Goal: Information Seeking & Learning: Learn about a topic

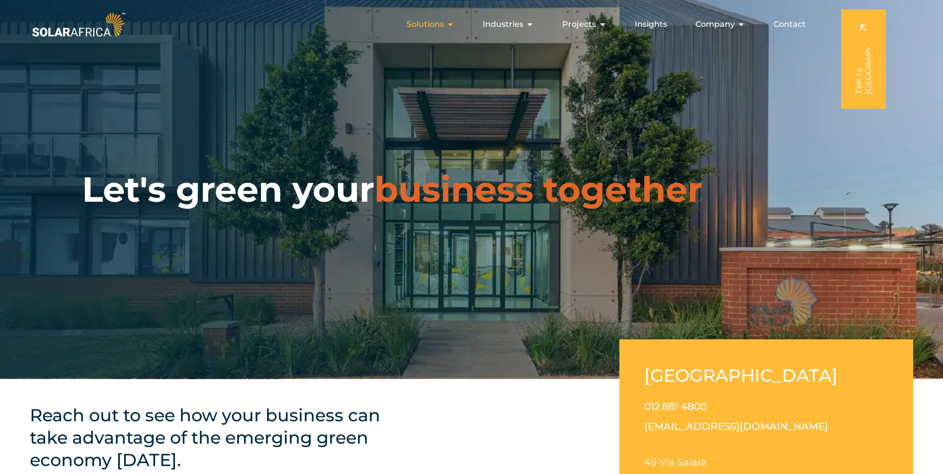
click at [452, 21] on icon "Menu" at bounding box center [450, 24] width 8 height 8
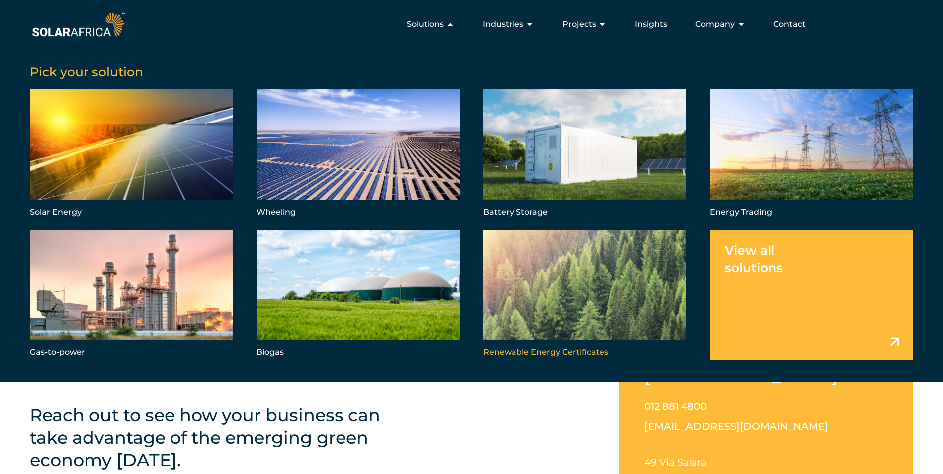
click at [582, 322] on link "Menu" at bounding box center [584, 295] width 203 height 130
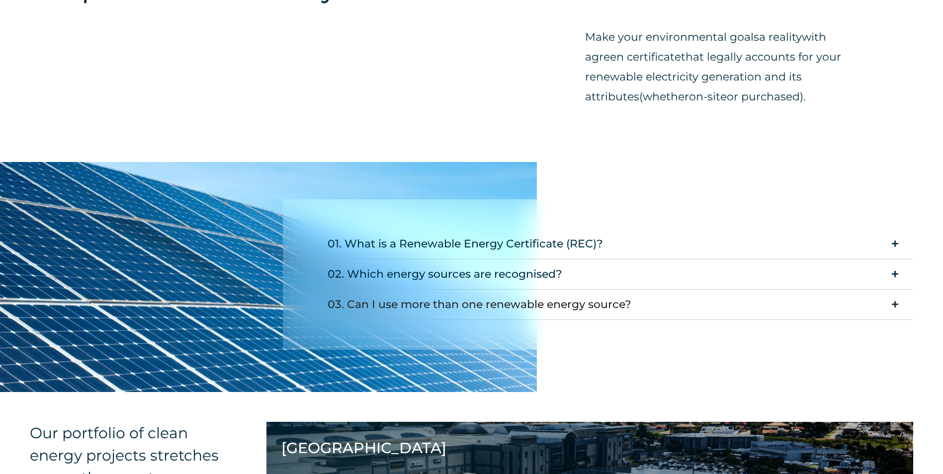
scroll to position [945, 0]
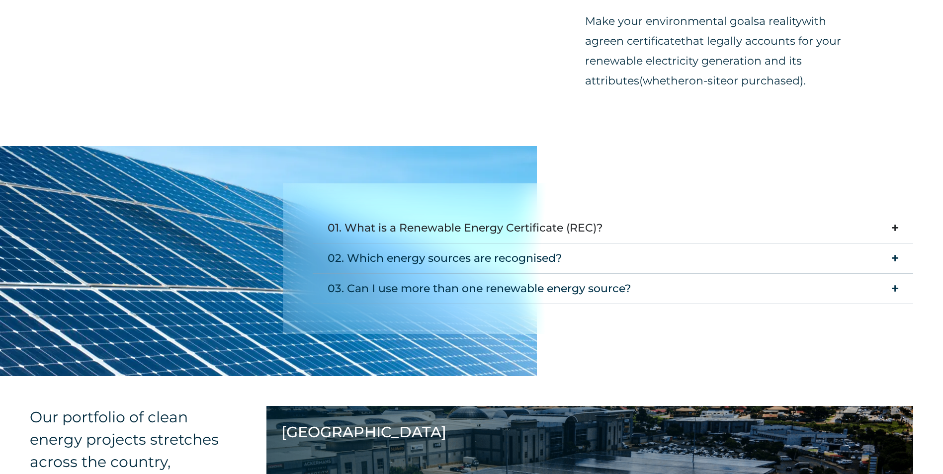
click at [895, 227] on icon "Accordion. Open links with Enter or Space, close with Escape, and navigate with…" at bounding box center [895, 227] width 6 height 7
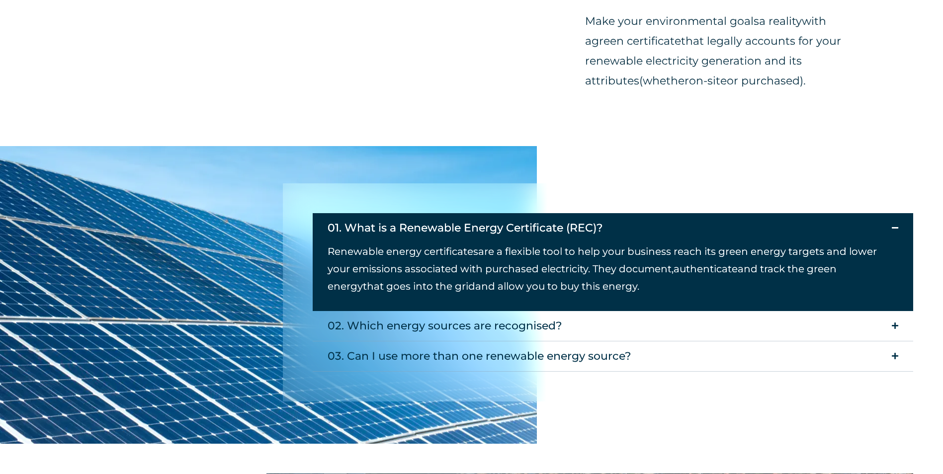
click at [891, 230] on summary "01. What is a Renewable Energy Certificate (REC)?" at bounding box center [613, 228] width 601 height 30
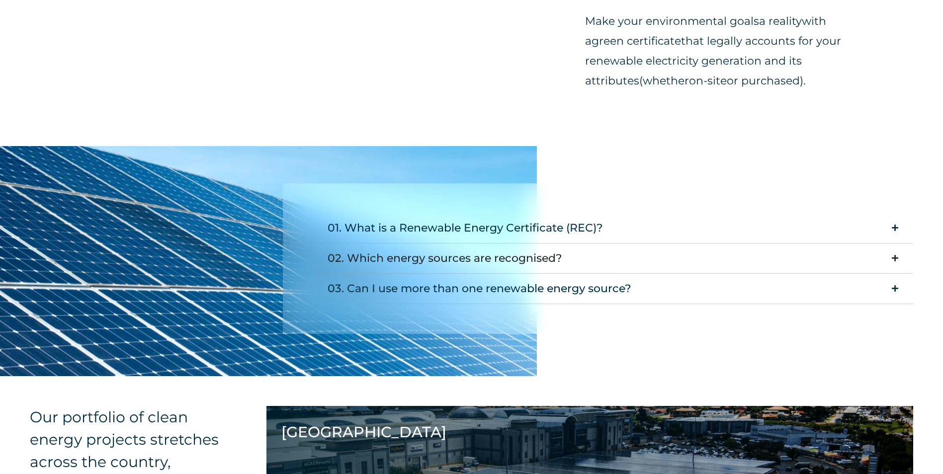
click at [890, 258] on summary "02. Which energy sources are recognised?" at bounding box center [613, 259] width 601 height 30
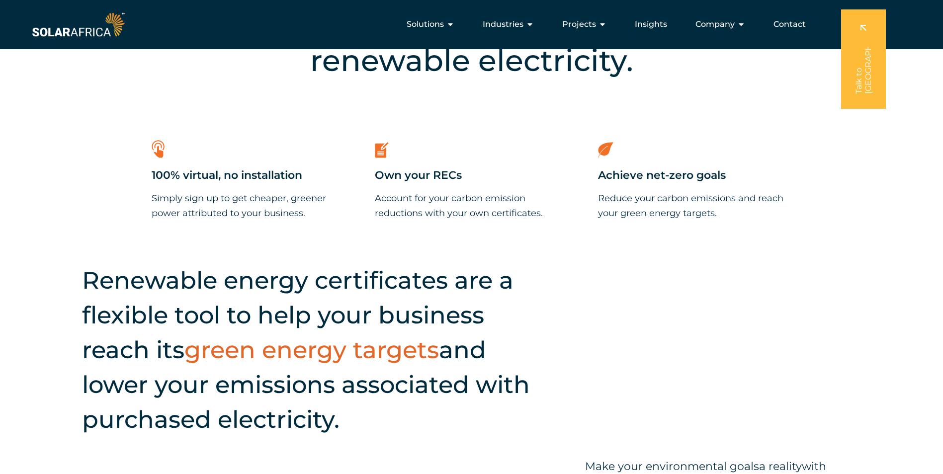
scroll to position [497, 0]
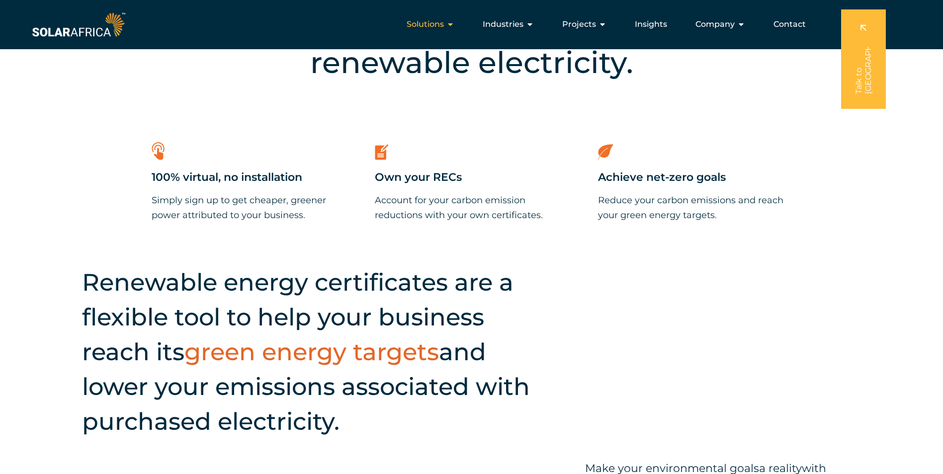
click at [450, 27] on icon "Menu" at bounding box center [450, 24] width 8 height 8
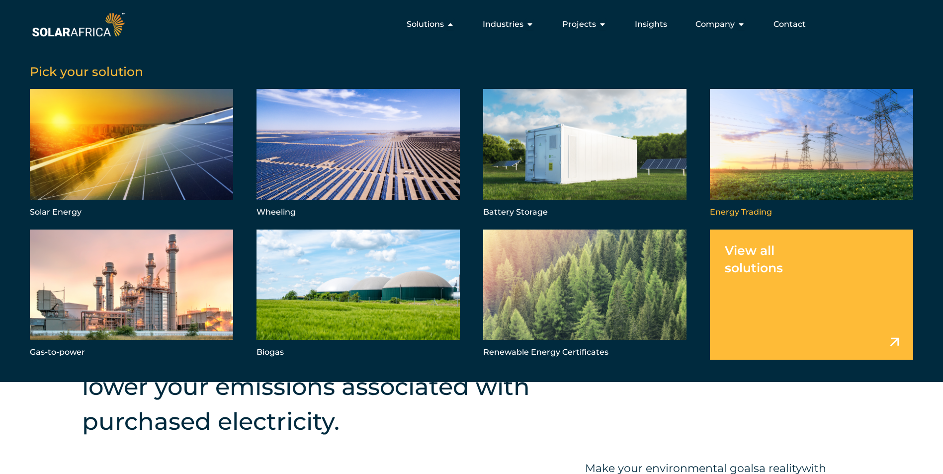
click at [791, 157] on link "Menu" at bounding box center [811, 154] width 203 height 130
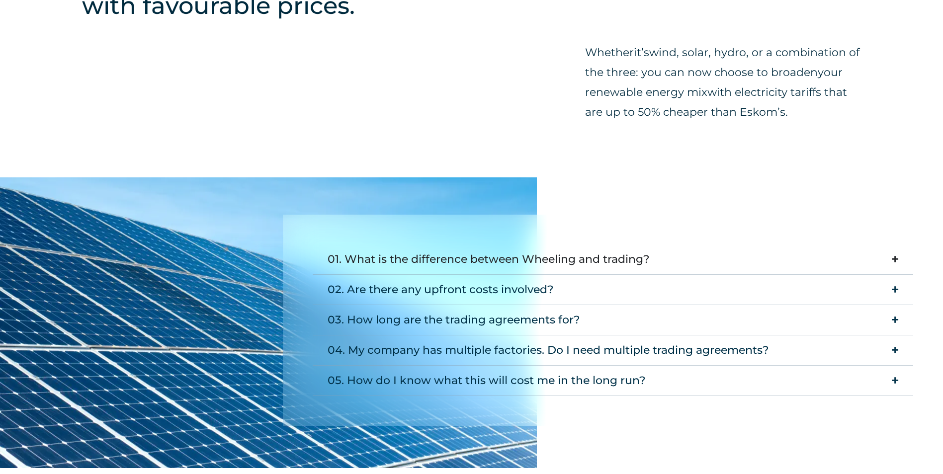
scroll to position [895, 0]
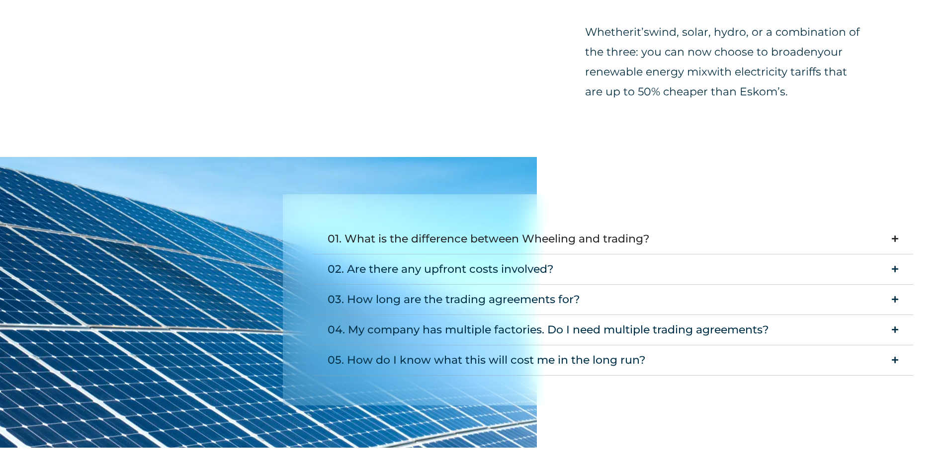
click at [898, 239] on summary "01. What is the difference between Wheeling and trading?" at bounding box center [613, 239] width 601 height 30
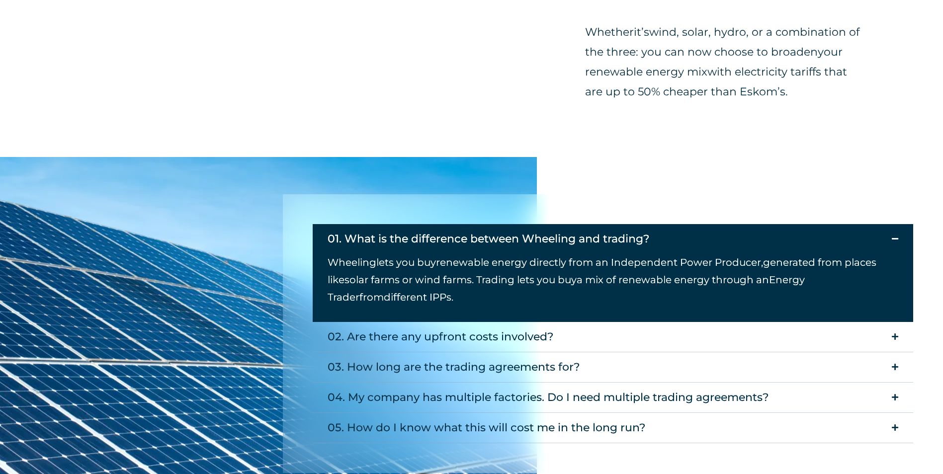
click at [895, 238] on icon "Accordion. Open links with Enter or Space, close with Escape, and navigate with…" at bounding box center [895, 238] width 6 height 7
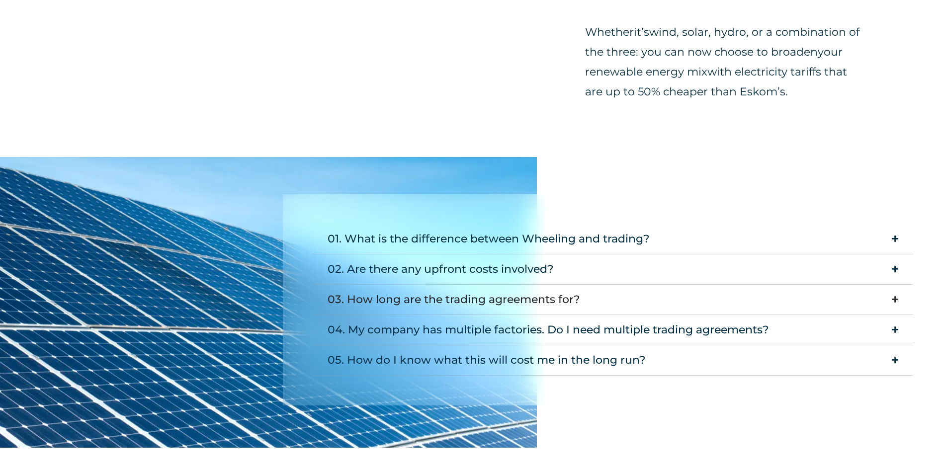
click at [893, 299] on icon "Accordion. Open links with Enter or Space, close with Escape, and navigate with…" at bounding box center [895, 299] width 6 height 7
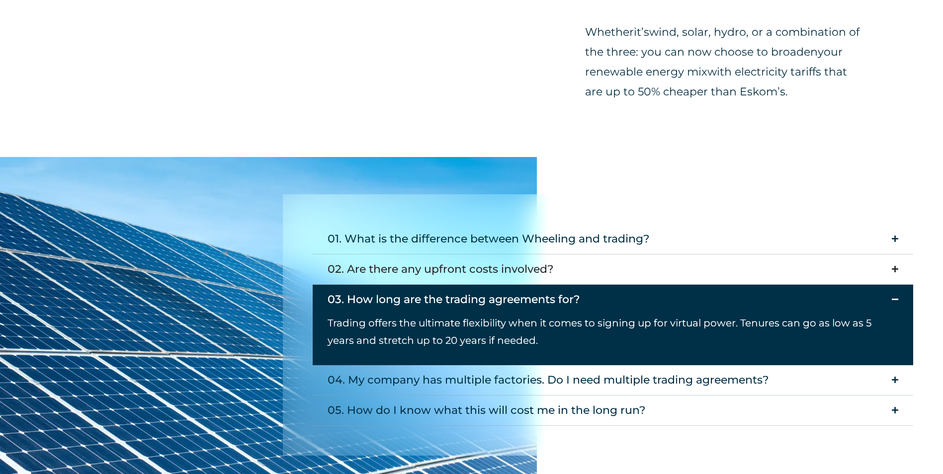
click at [701, 268] on summary "02. Are there any upfront costs involved?" at bounding box center [613, 270] width 601 height 30
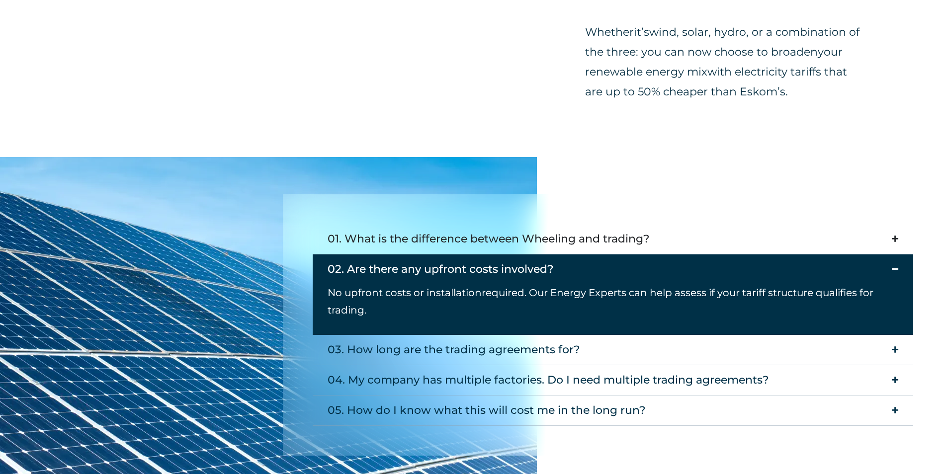
click at [690, 241] on summary "01. What is the difference between Wheeling and trading?" at bounding box center [613, 239] width 601 height 30
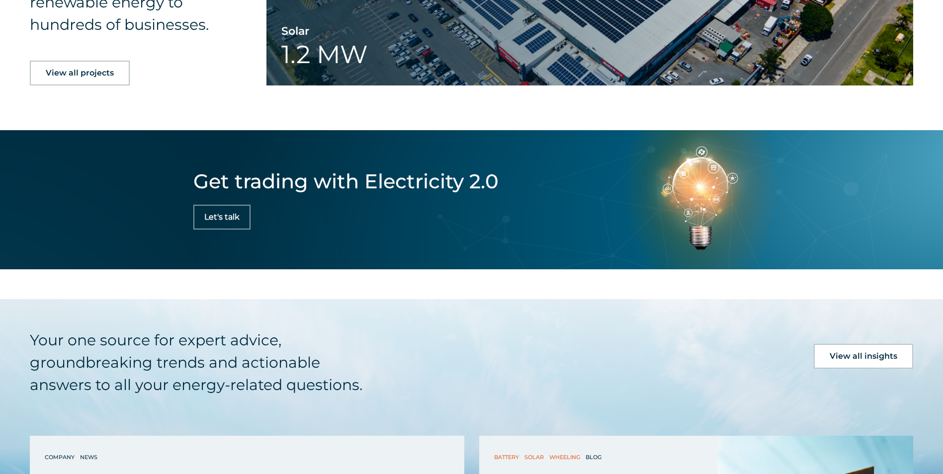
scroll to position [1989, 0]
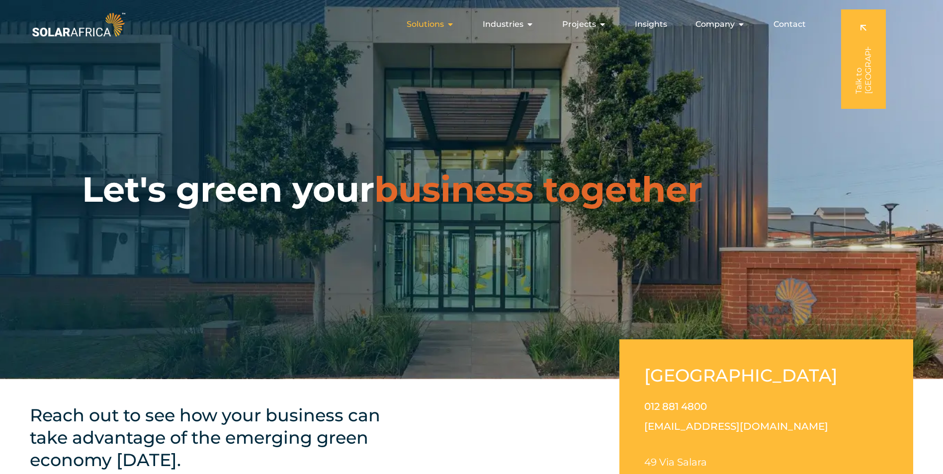
click at [454, 24] on icon "Menu" at bounding box center [450, 24] width 8 height 8
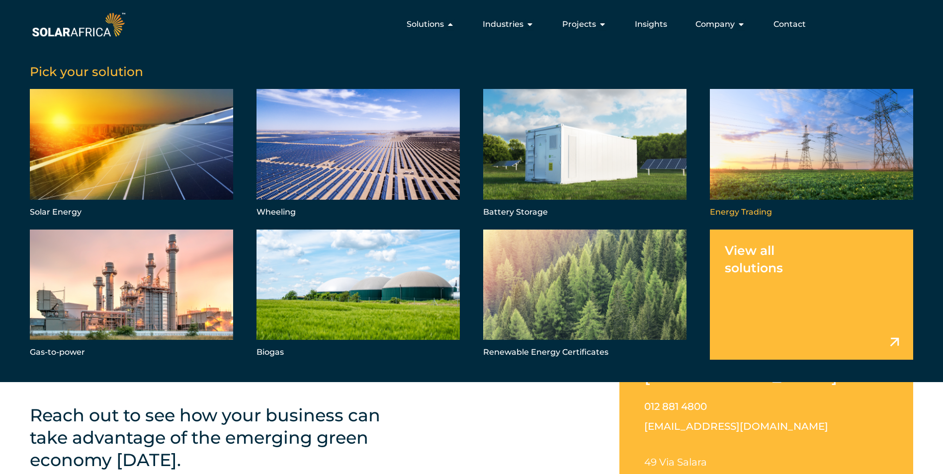
click at [784, 175] on link "Menu" at bounding box center [811, 154] width 203 height 130
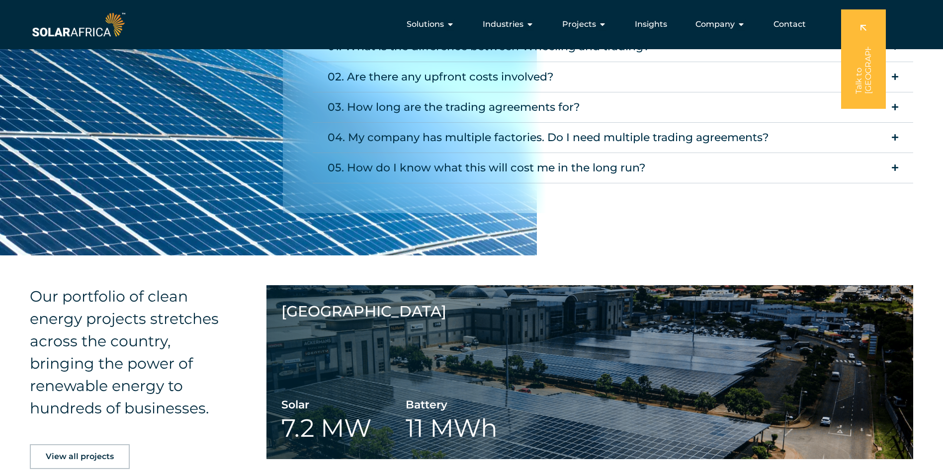
scroll to position [891, 0]
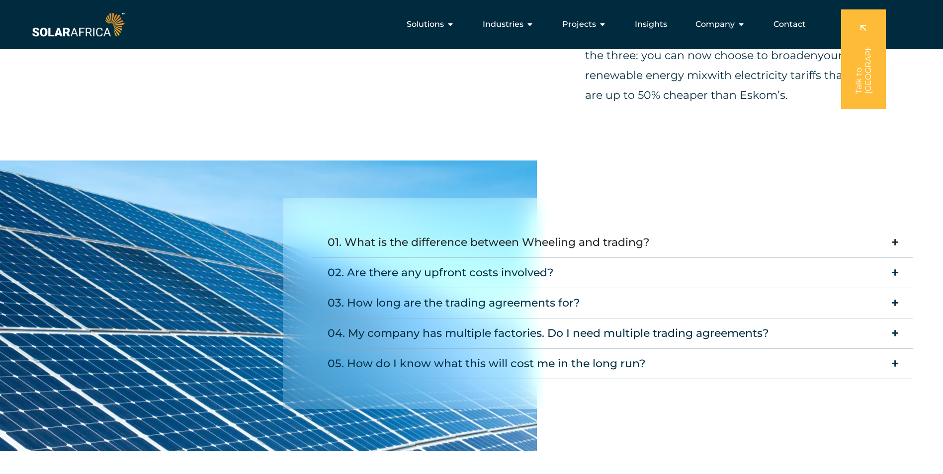
click at [892, 245] on icon "Accordion. Open links with Enter or Space, close with Escape, and navigate with…" at bounding box center [895, 242] width 6 height 7
